Goal: Book appointment/travel/reservation

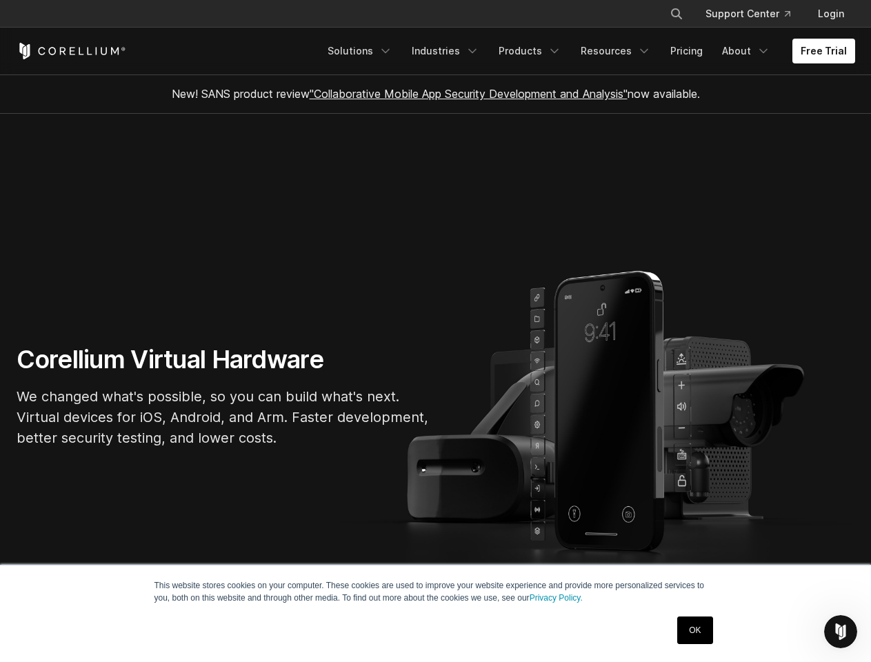
click at [435, 331] on section "Corellium Virtual Hardware We changed what's possible, so you can build what's …" at bounding box center [435, 402] width 871 height 576
click at [676, 14] on icon "Search" at bounding box center [676, 13] width 11 height 11
click at [676, 14] on div "×" at bounding box center [678, 12] width 14 height 21
click at [841, 632] on icon "Open Intercom Messenger" at bounding box center [841, 632] width 23 height 23
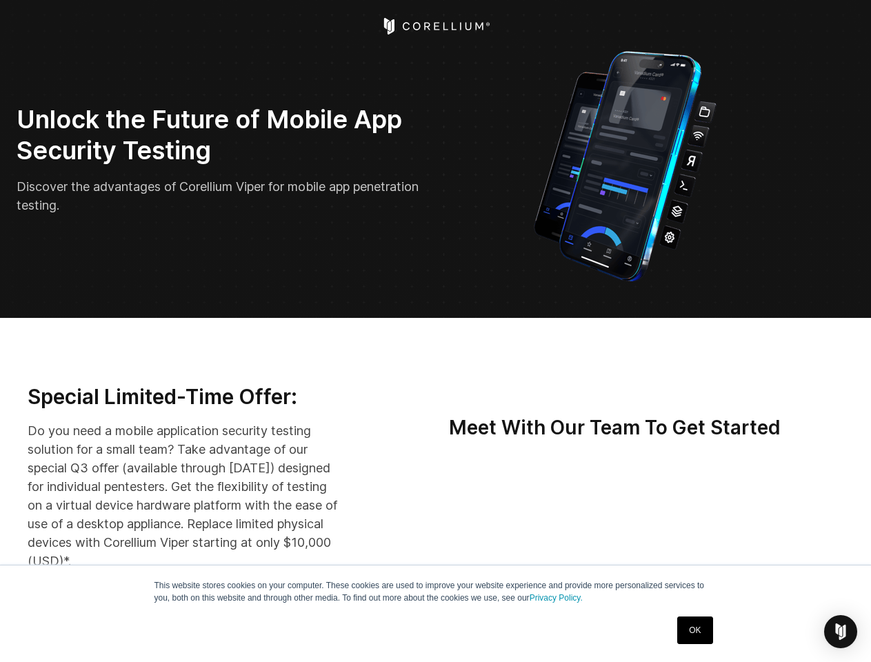
click at [841, 632] on img "Open Intercom Messenger" at bounding box center [841, 632] width 17 height 17
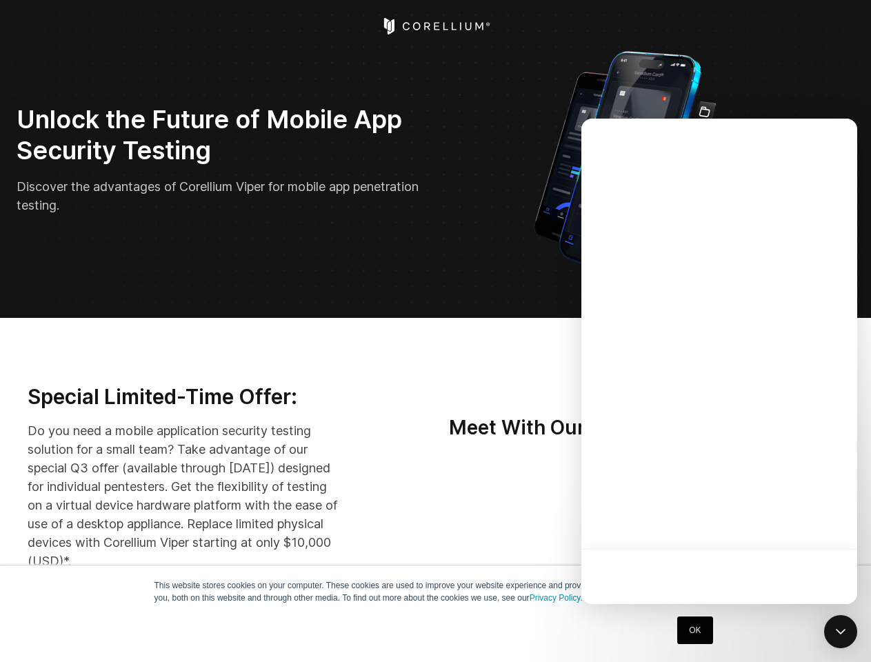
click at [671, 521] on div at bounding box center [720, 362] width 276 height 486
click at [735, 521] on div at bounding box center [720, 362] width 276 height 486
click at [800, 521] on div at bounding box center [720, 362] width 276 height 486
